Goal: Find specific page/section: Find specific page/section

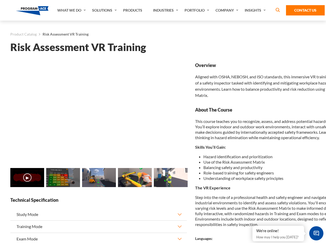
click at [105, 10] on link "Solutions" at bounding box center [104, 10] width 31 height 21
click at [0, 0] on div "AI & Computer Vision Solutions Computer Vision Quality Control AI tools for fas…" at bounding box center [0, 0] width 0 height 0
click at [0, 0] on div "AI & Computer Vision Solutions Virtual Training Solutions Virtual Tour Solution…" at bounding box center [0, 0] width 0 height 0
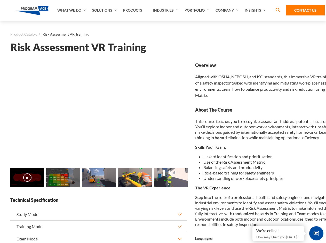
click at [0, 0] on div "AI & Computer Vision Solutions Virtual Training Solutions Virtual Tour Solution…" at bounding box center [0, 0] width 0 height 0
click at [0, 0] on div "AI & Computer Vision Solutions Computer Vision Quality Control AI tools for fas…" at bounding box center [0, 0] width 0 height 0
